Goal: Information Seeking & Learning: Learn about a topic

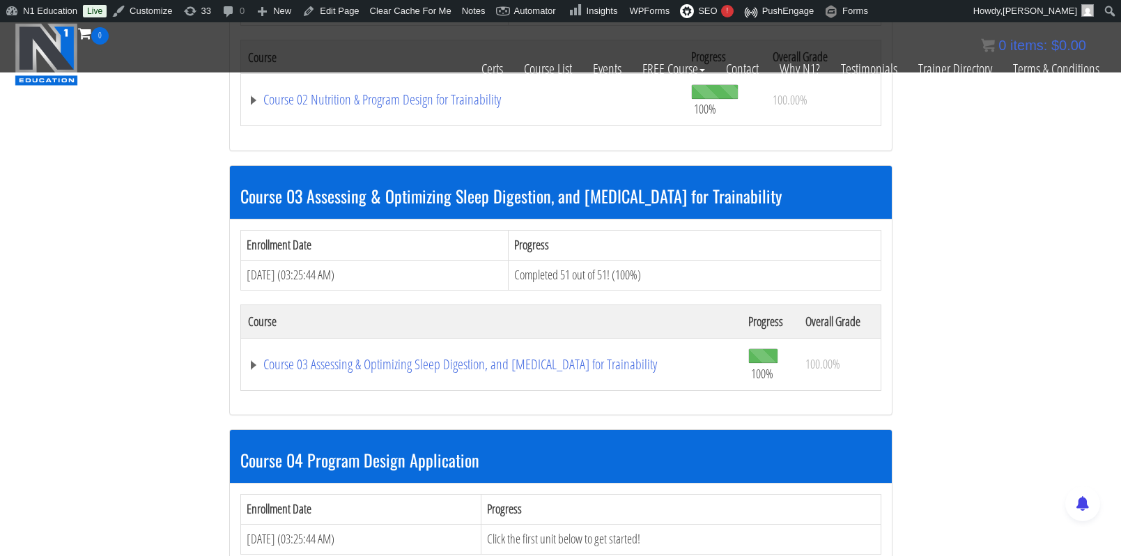
scroll to position [1084, 0]
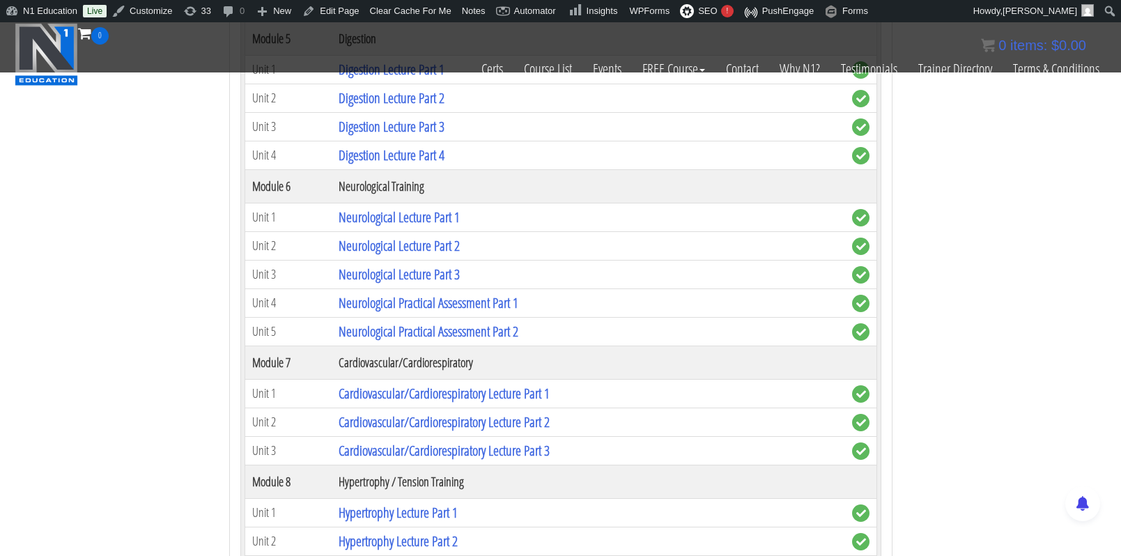
scroll to position [2203, 0]
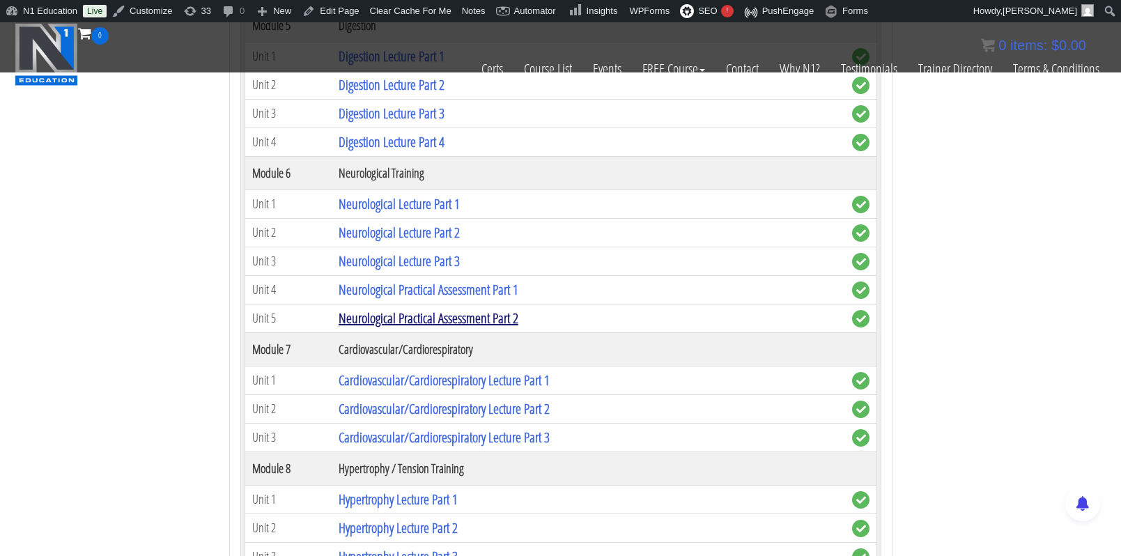
click at [471, 309] on link "Neurological Practical Assessment Part 2" at bounding box center [429, 318] width 180 height 19
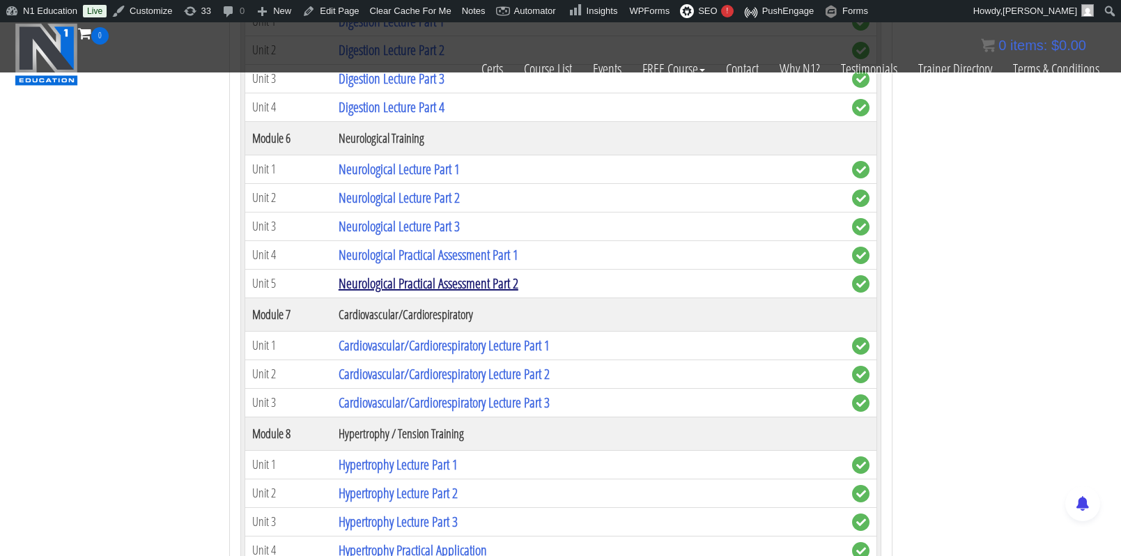
scroll to position [2242, 0]
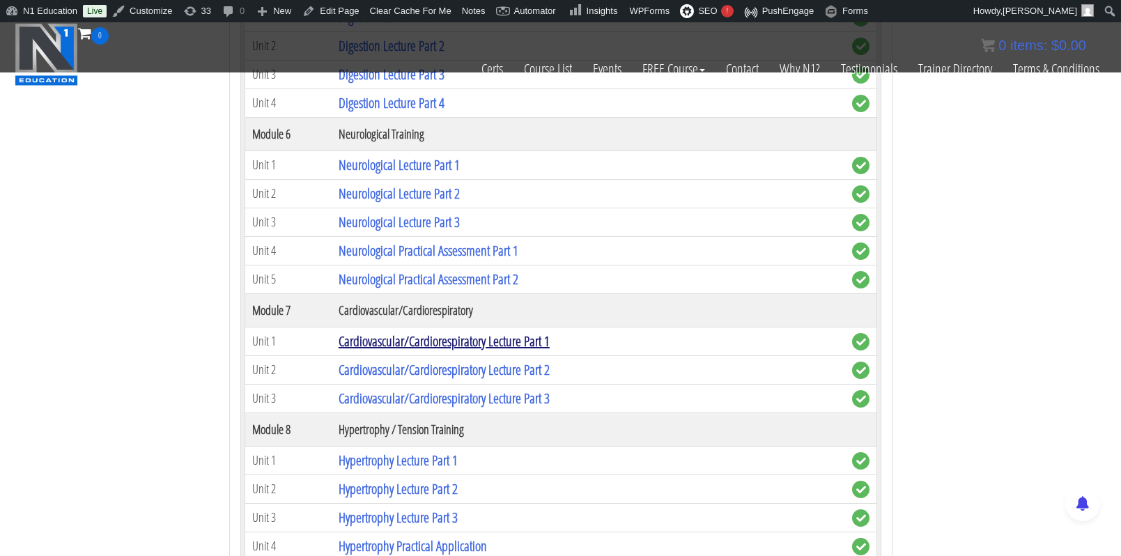
click at [471, 332] on link "Cardiovascular/Cardiorespiratory Lecture Part 1" at bounding box center [444, 341] width 211 height 19
click at [437, 270] on link "Neurological Practical Assessment Part 2" at bounding box center [429, 279] width 180 height 19
click at [417, 332] on link "Cardiovascular/Cardiorespiratory Lecture Part 1" at bounding box center [444, 341] width 211 height 19
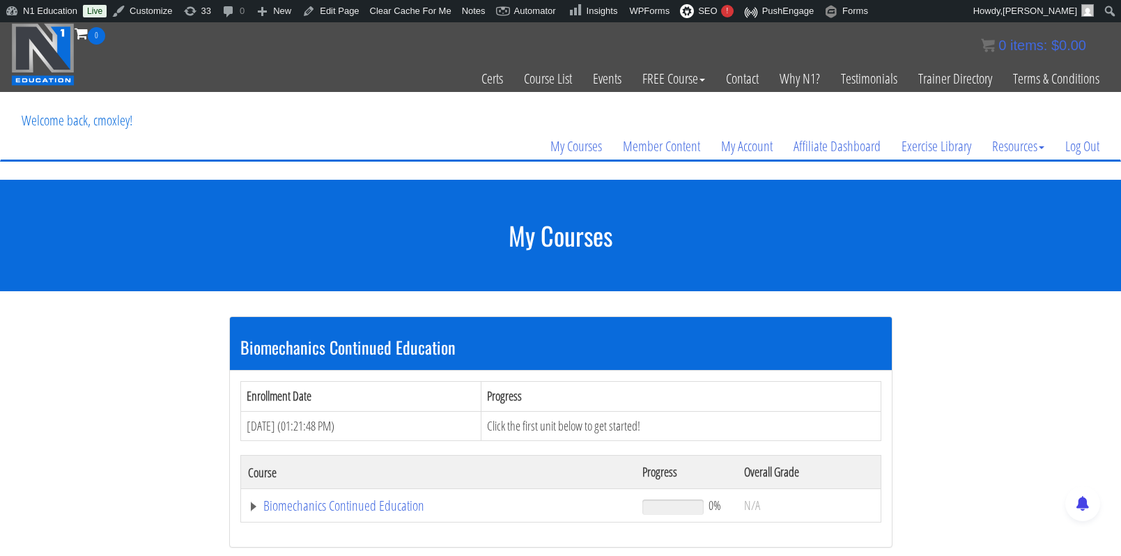
scroll to position [0, 0]
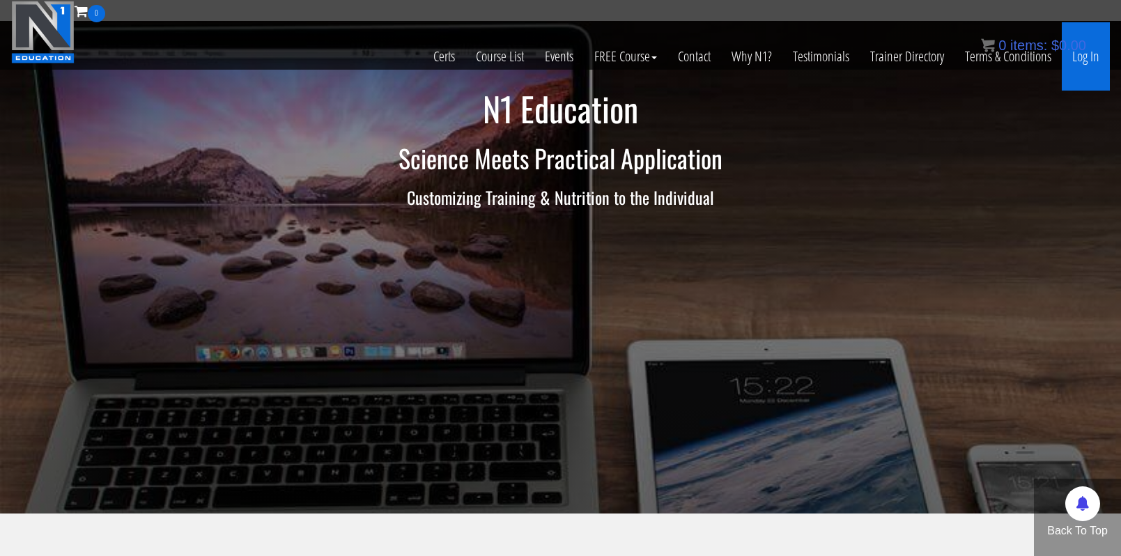
click at [1082, 59] on link "Log In" at bounding box center [1086, 56] width 48 height 68
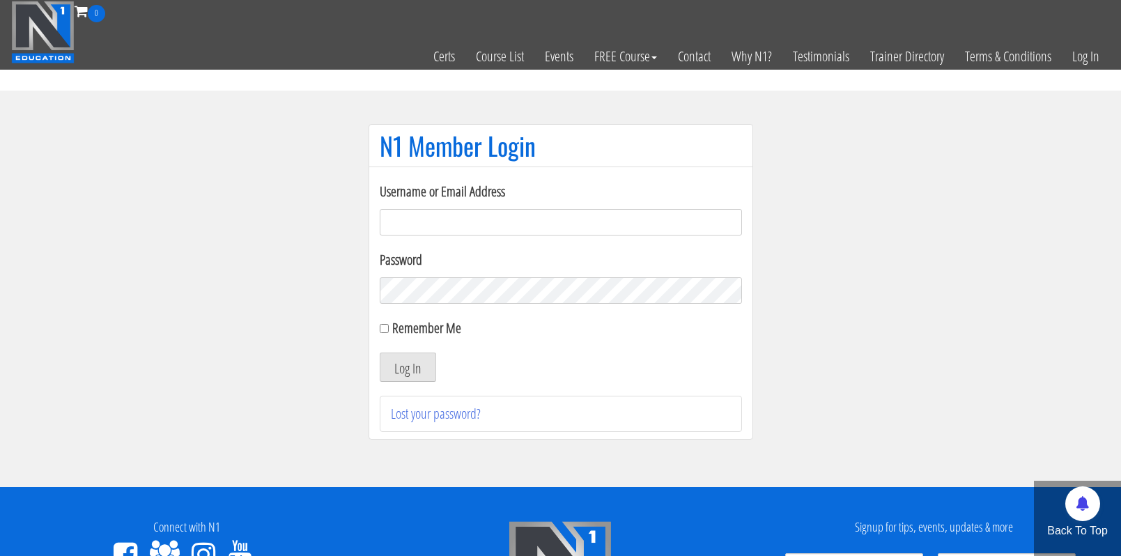
type input "cmoxley"
click at [407, 367] on button "Log In" at bounding box center [408, 367] width 56 height 29
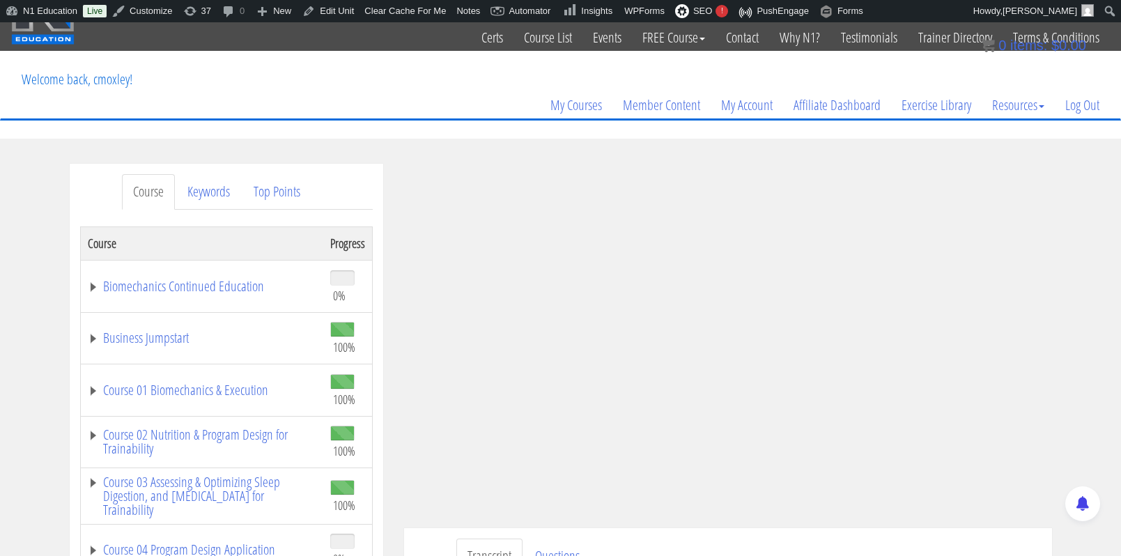
scroll to position [61, 0]
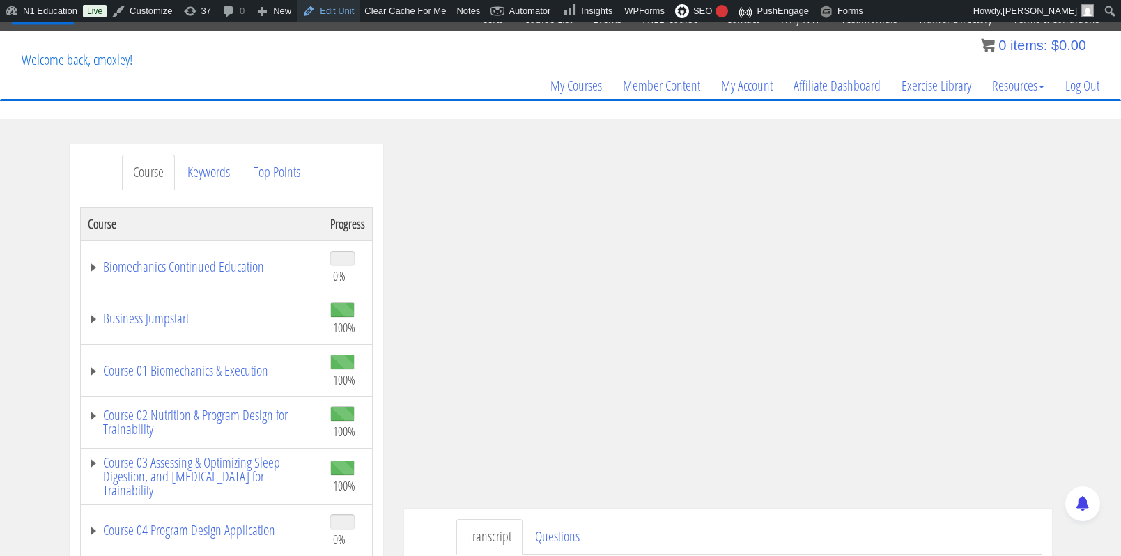
click at [346, 13] on link "Edit Unit" at bounding box center [328, 11] width 63 height 22
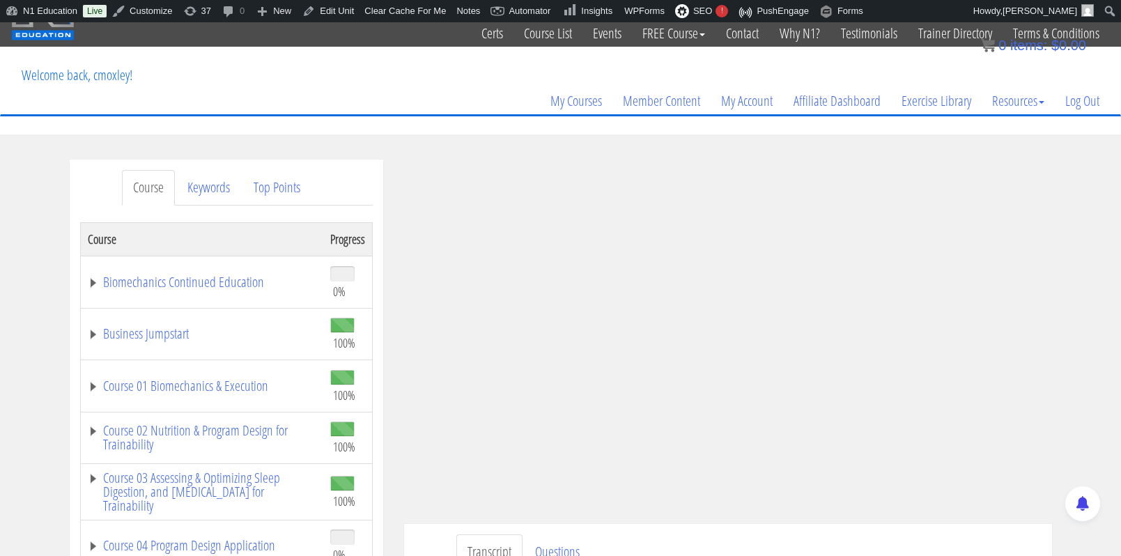
scroll to position [45, 0]
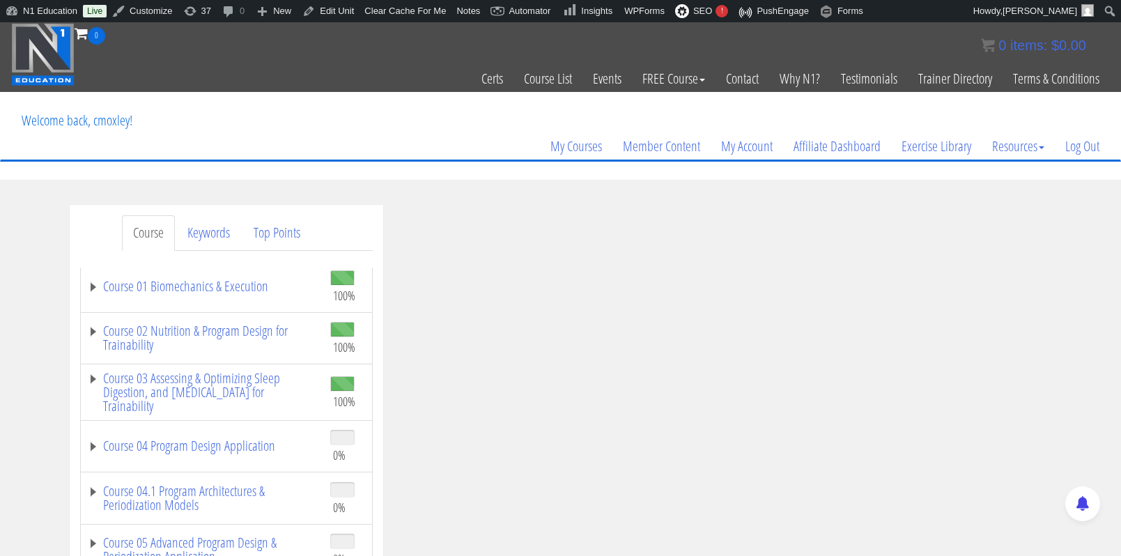
scroll to position [203, 0]
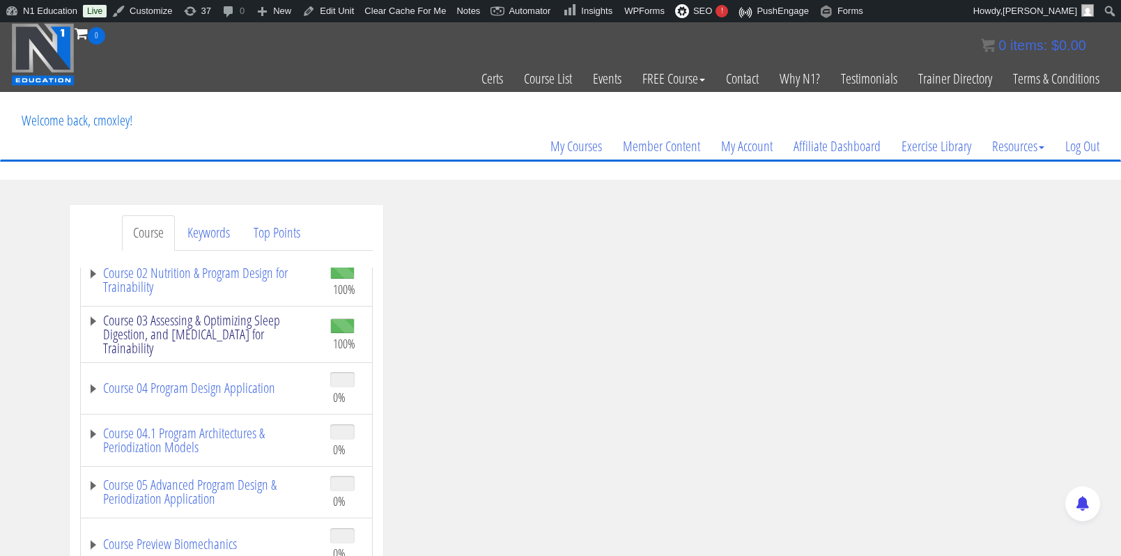
click at [167, 326] on link "Course 03 Assessing & Optimizing Sleep Digestion, and [MEDICAL_DATA] for Traina…" at bounding box center [202, 335] width 229 height 42
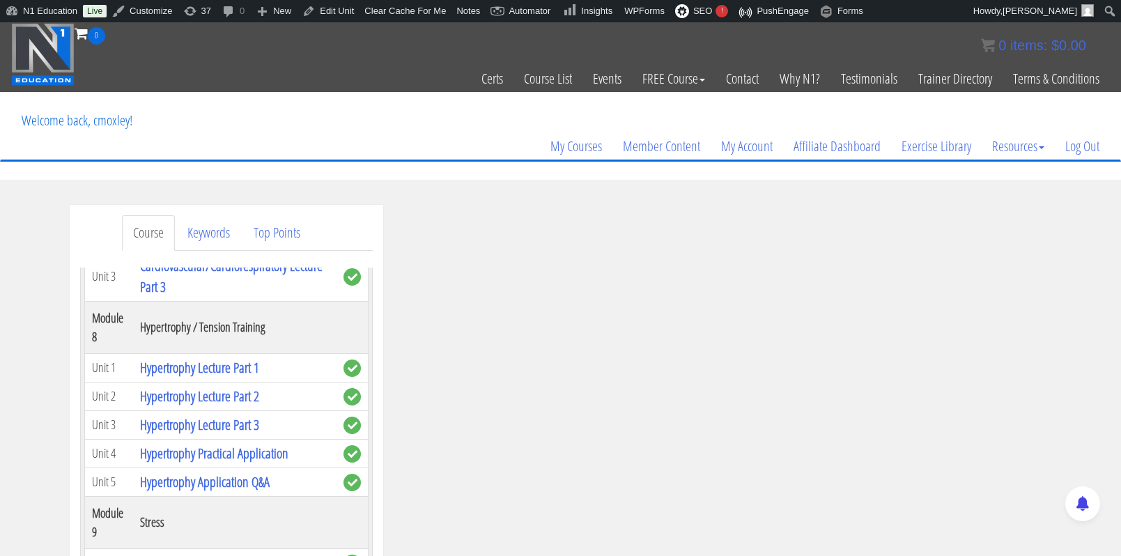
scroll to position [1745, 0]
